Goal: Check status: Check status

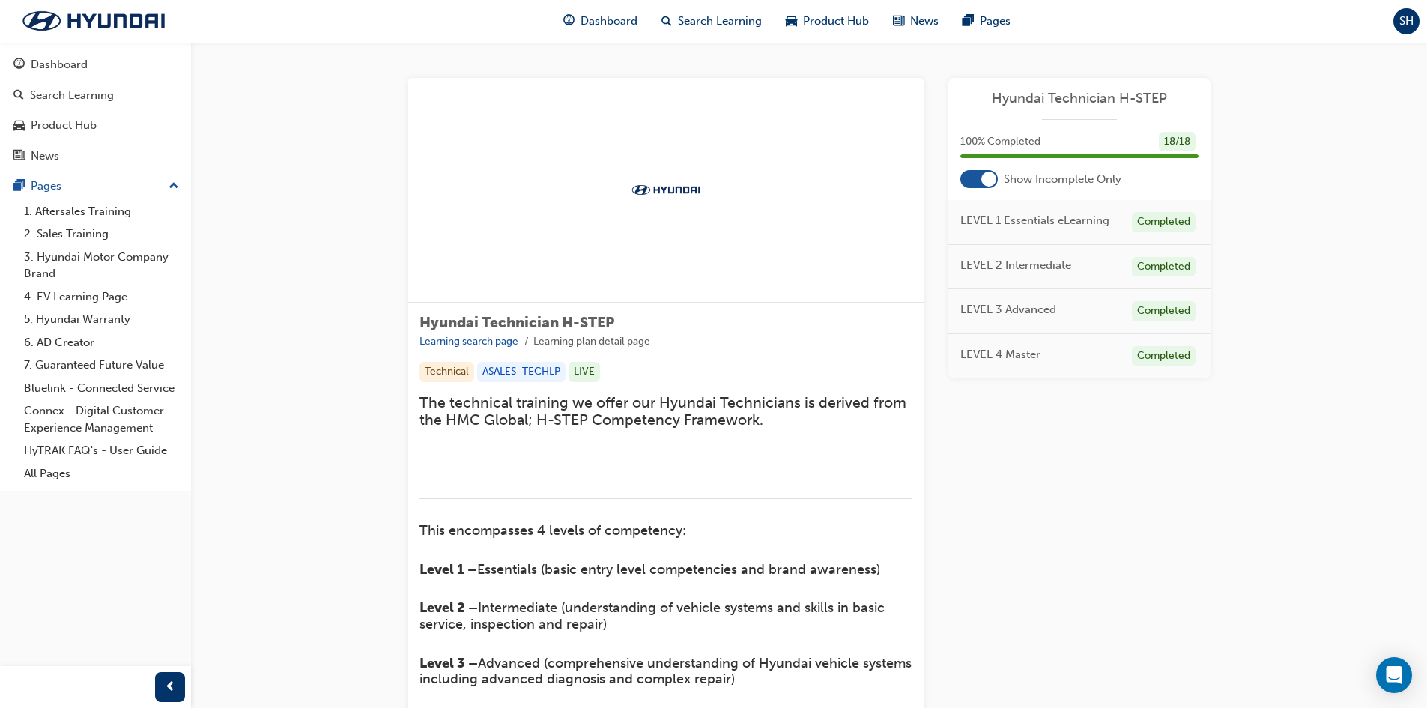
click at [1407, 24] on span "SH" at bounding box center [1406, 21] width 14 height 17
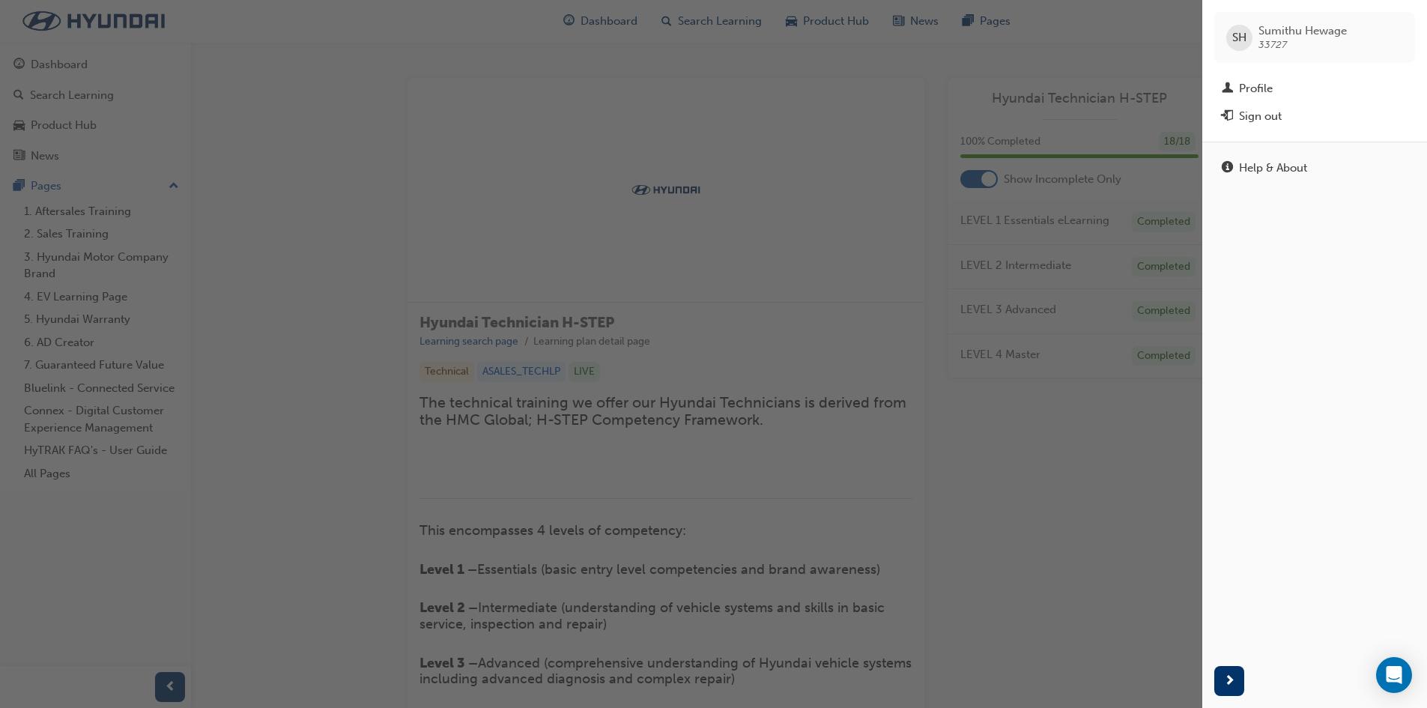
click at [1290, 46] on span "Sumithu Hewage 33727" at bounding box center [1302, 37] width 88 height 27
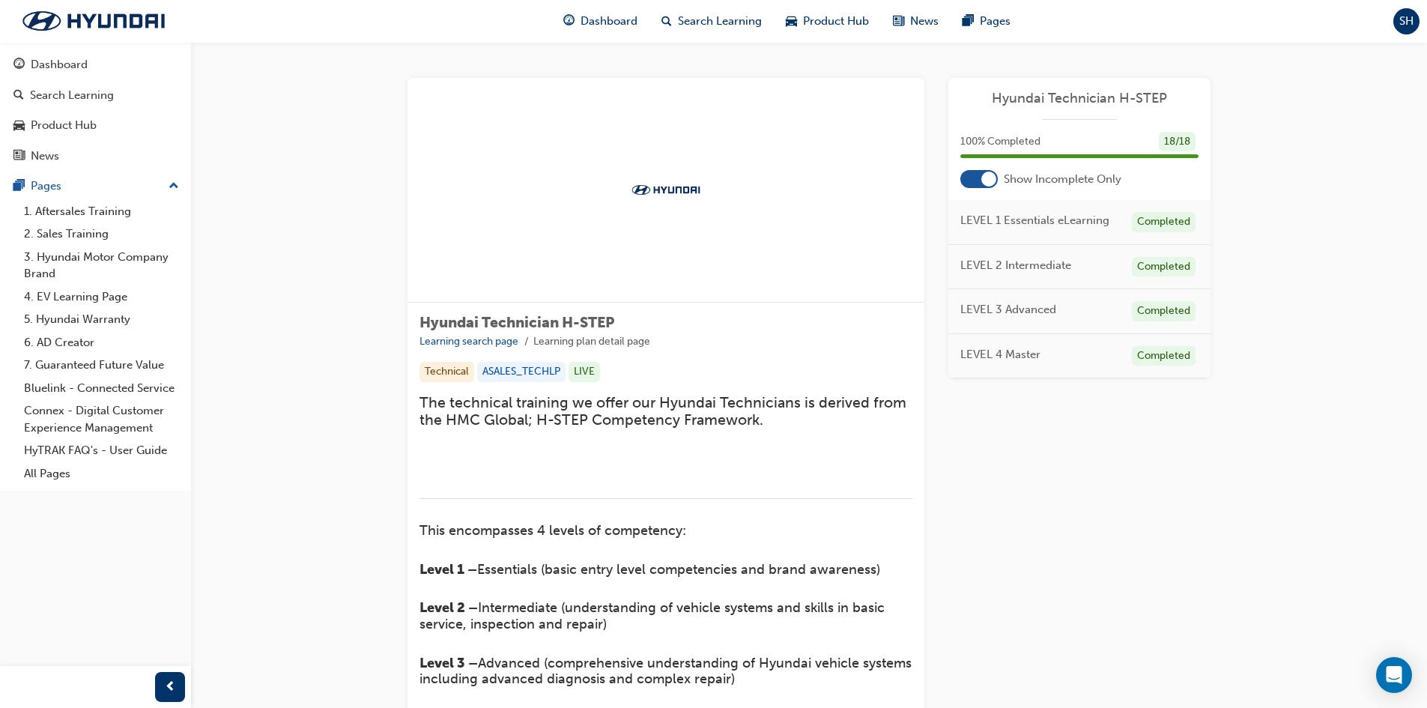
click at [1408, 26] on span "SH" at bounding box center [1406, 21] width 14 height 17
